Goal: Check status: Check status

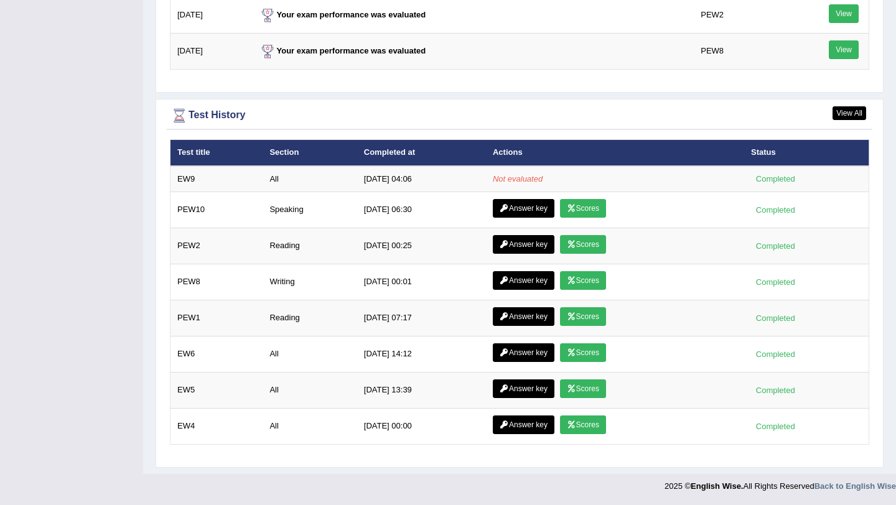
scroll to position [1640, 0]
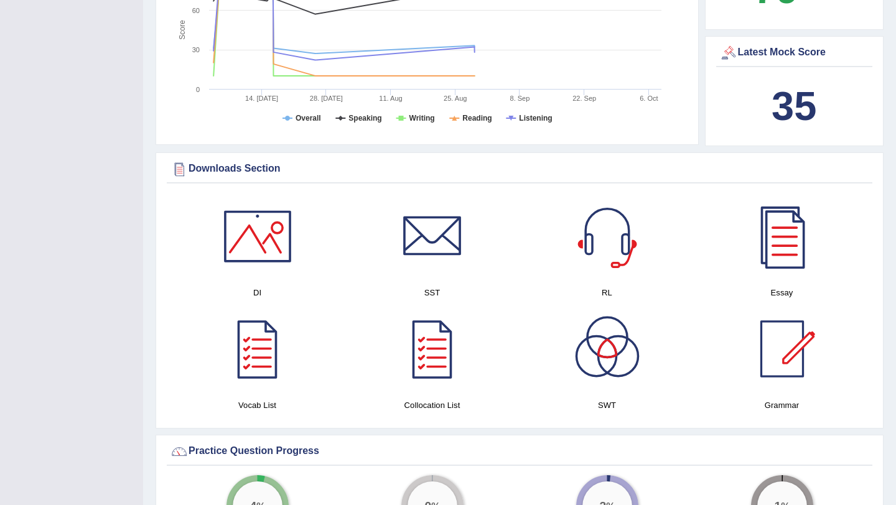
scroll to position [454, 0]
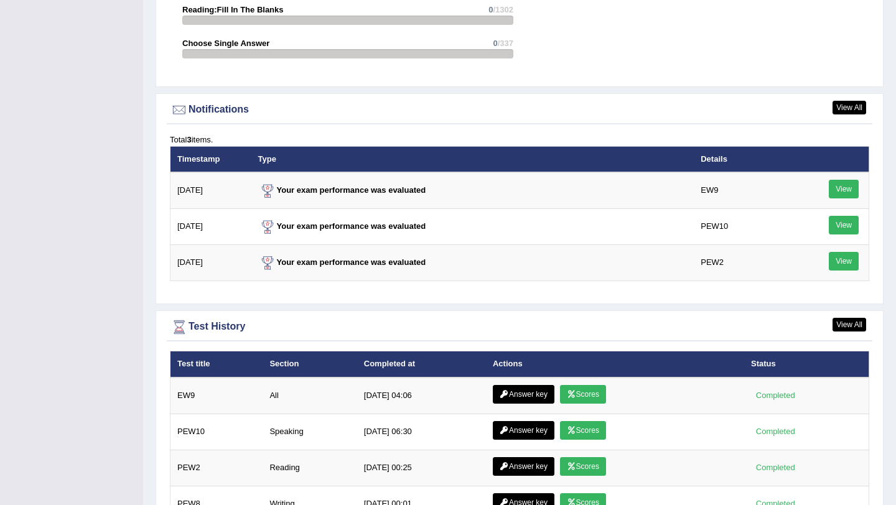
scroll to position [1449, 0]
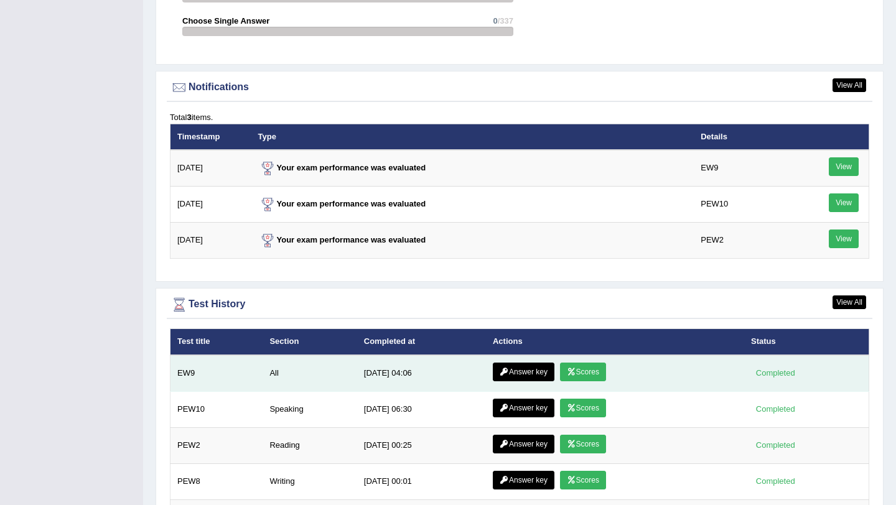
click at [572, 375] on icon at bounding box center [571, 371] width 9 height 7
click at [520, 372] on link "Answer key" at bounding box center [524, 372] width 62 height 19
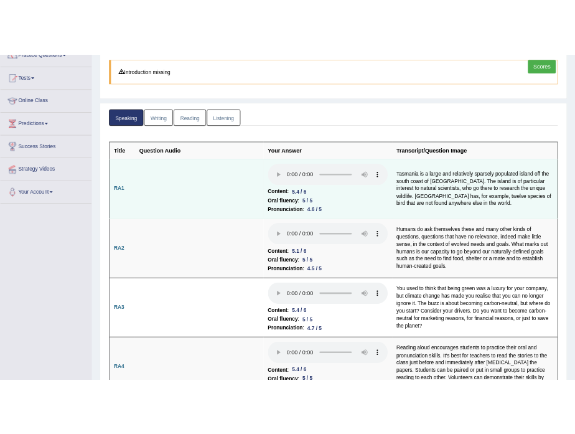
scroll to position [115, 0]
